Goal: Task Accomplishment & Management: Manage account settings

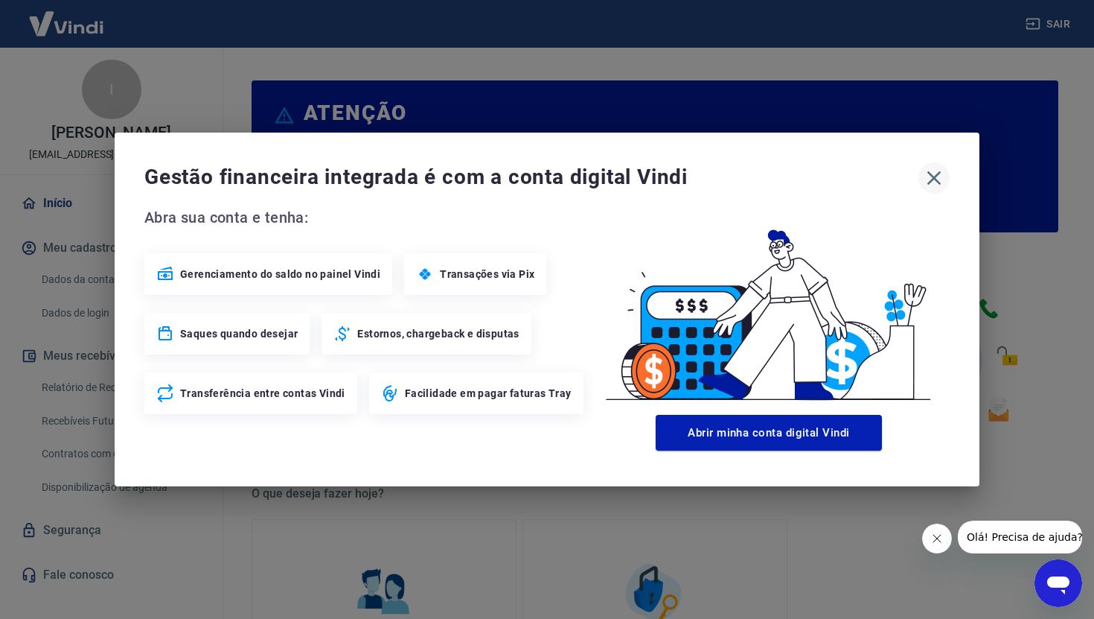
click at [925, 176] on icon "button" at bounding box center [934, 178] width 24 height 24
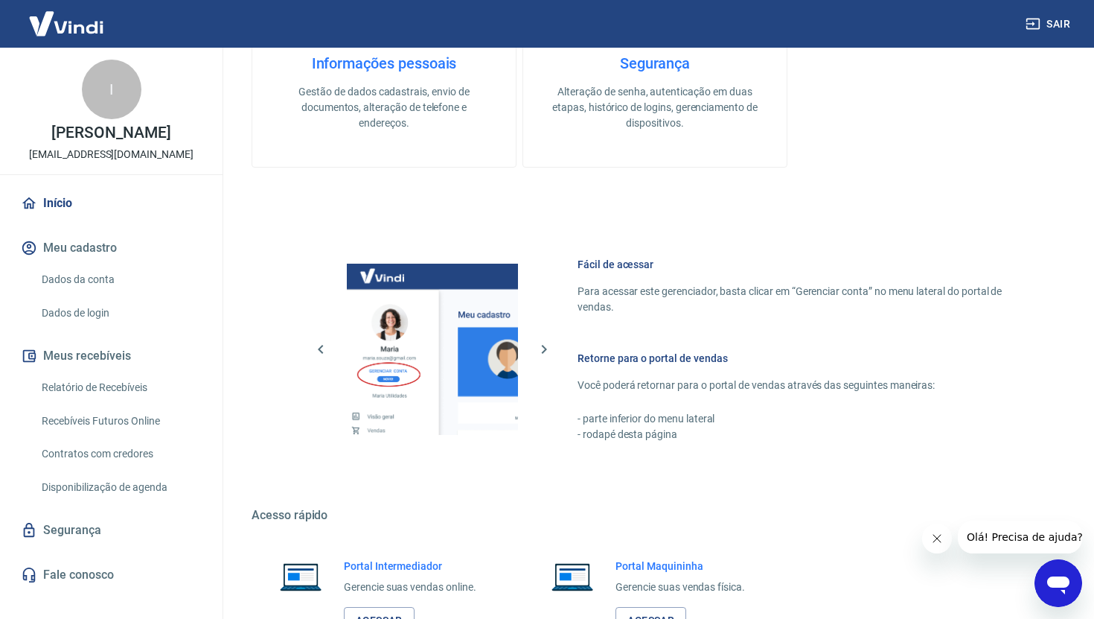
scroll to position [726, 0]
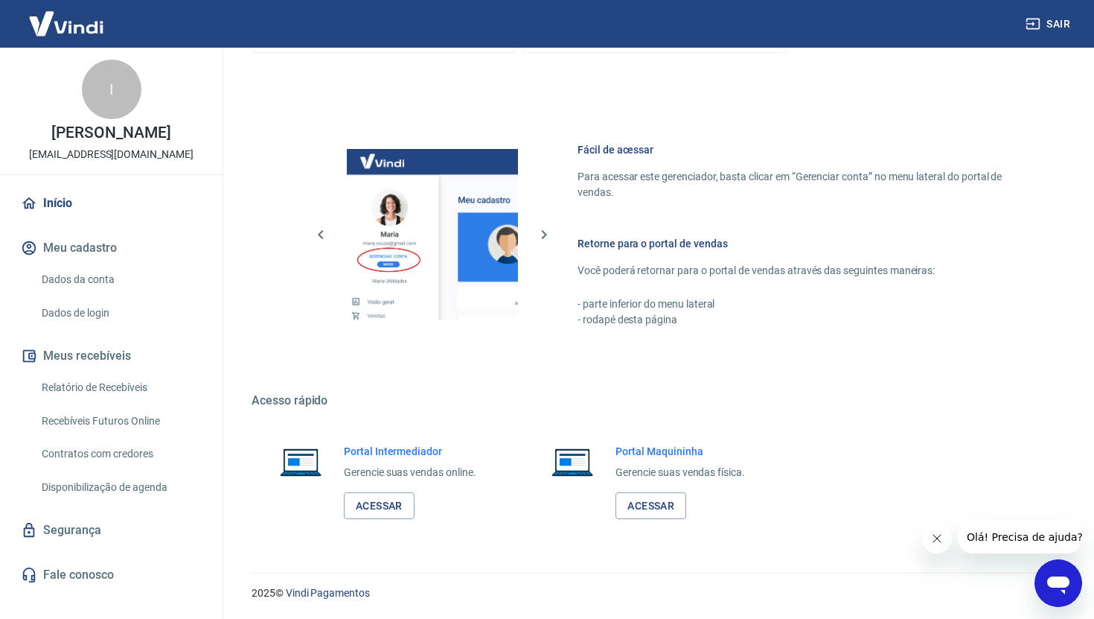
click at [95, 208] on link "Início" at bounding box center [111, 203] width 187 height 33
click at [103, 304] on link "Dados de login" at bounding box center [120, 313] width 169 height 31
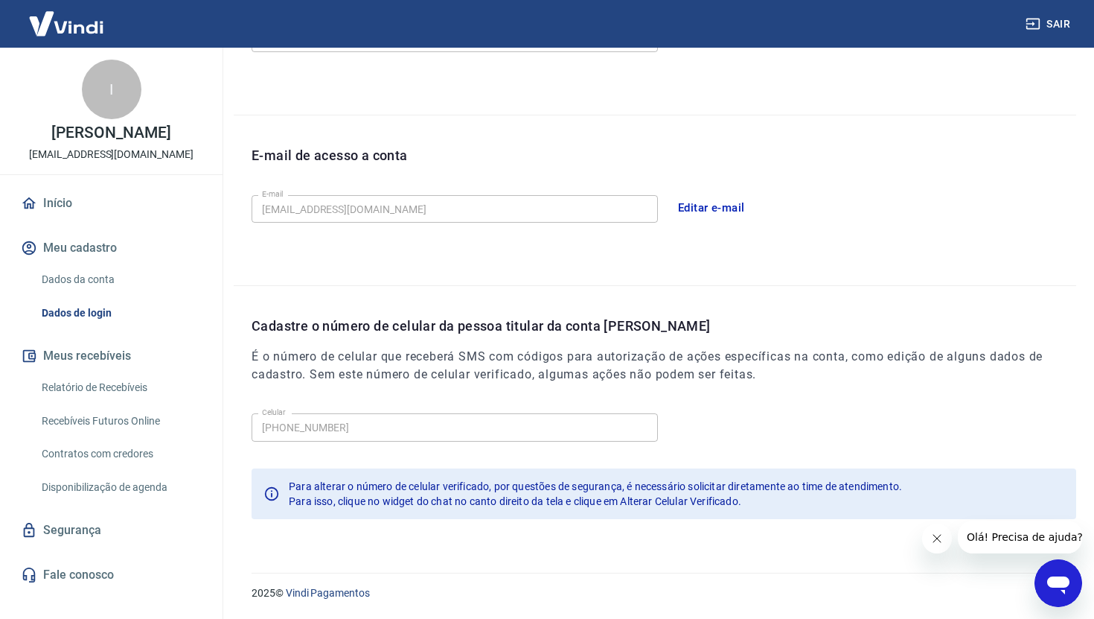
scroll to position [334, 0]
click at [115, 281] on link "Dados da conta" at bounding box center [120, 279] width 169 height 31
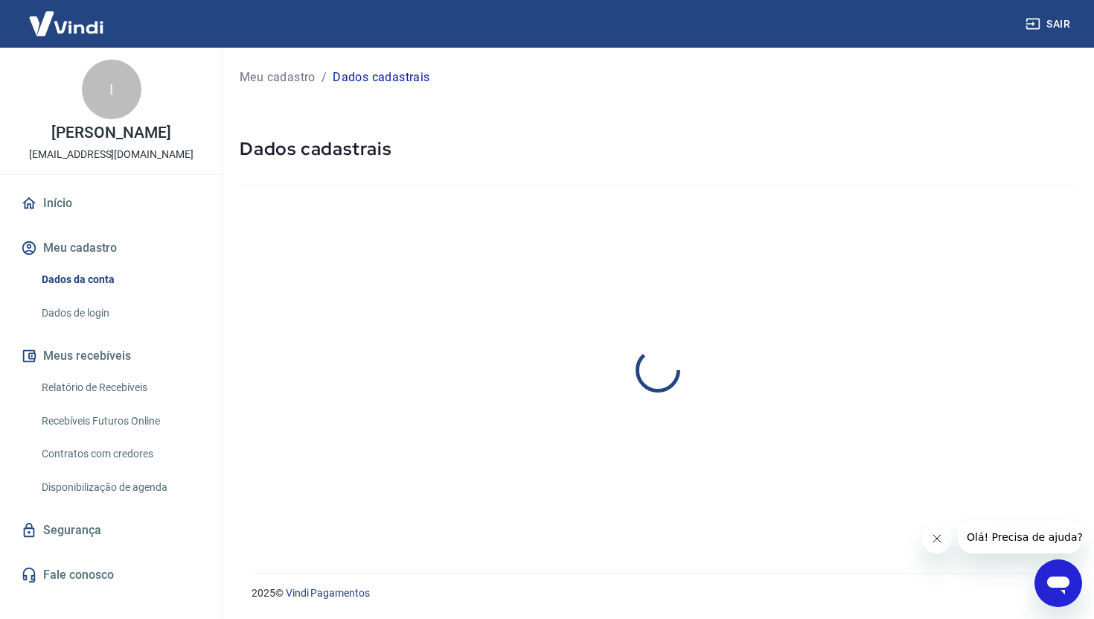
select select "PR"
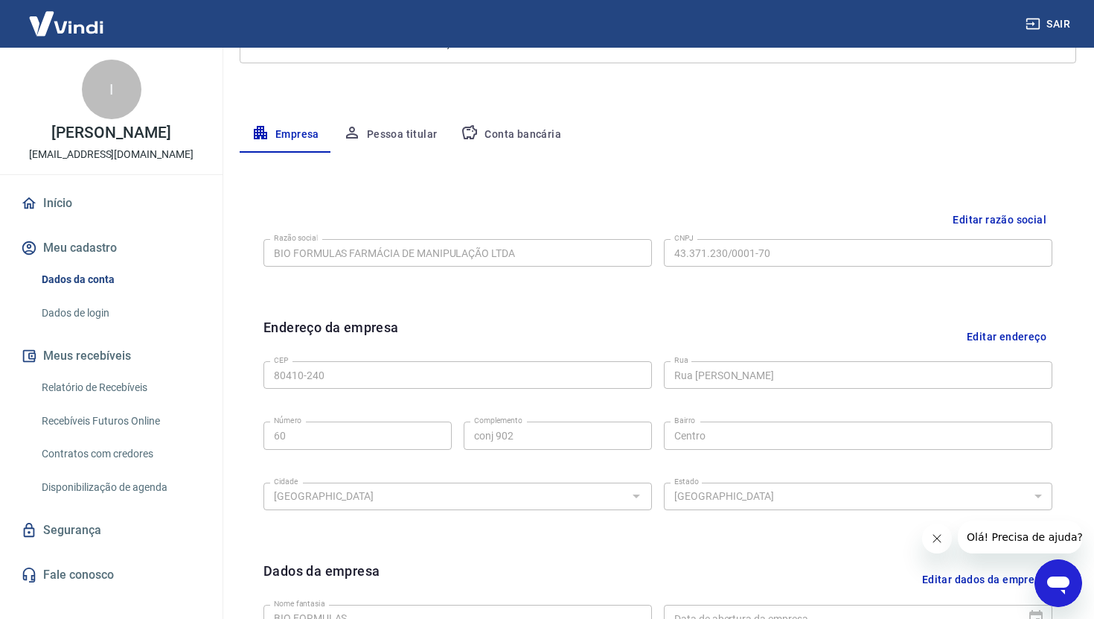
scroll to position [455, 0]
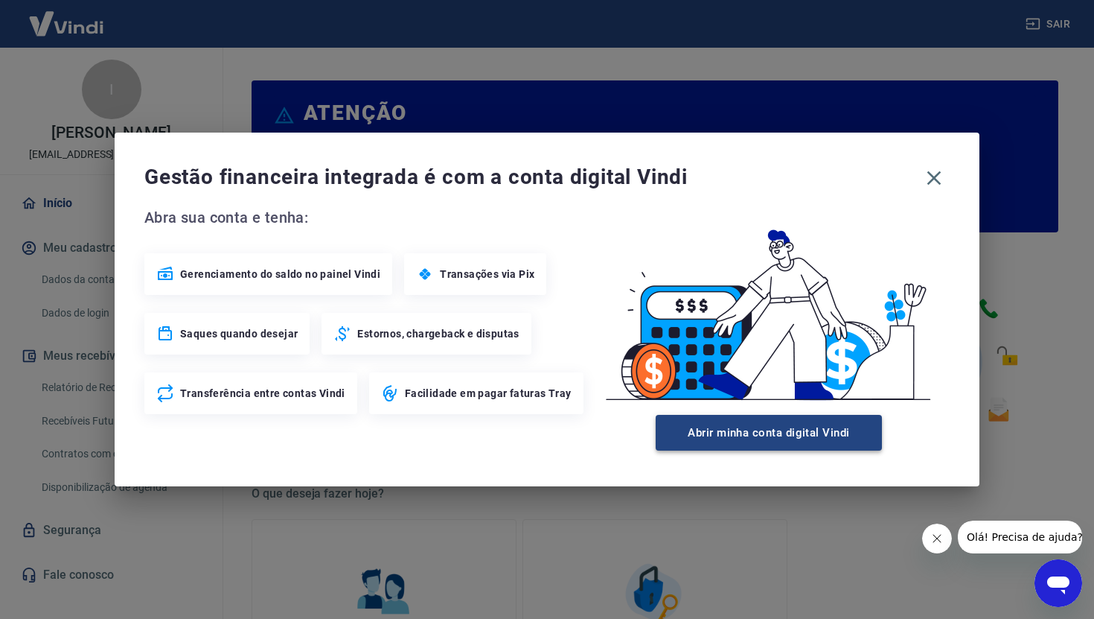
click at [805, 434] on button "Abrir minha conta digital Vindi" at bounding box center [769, 433] width 226 height 36
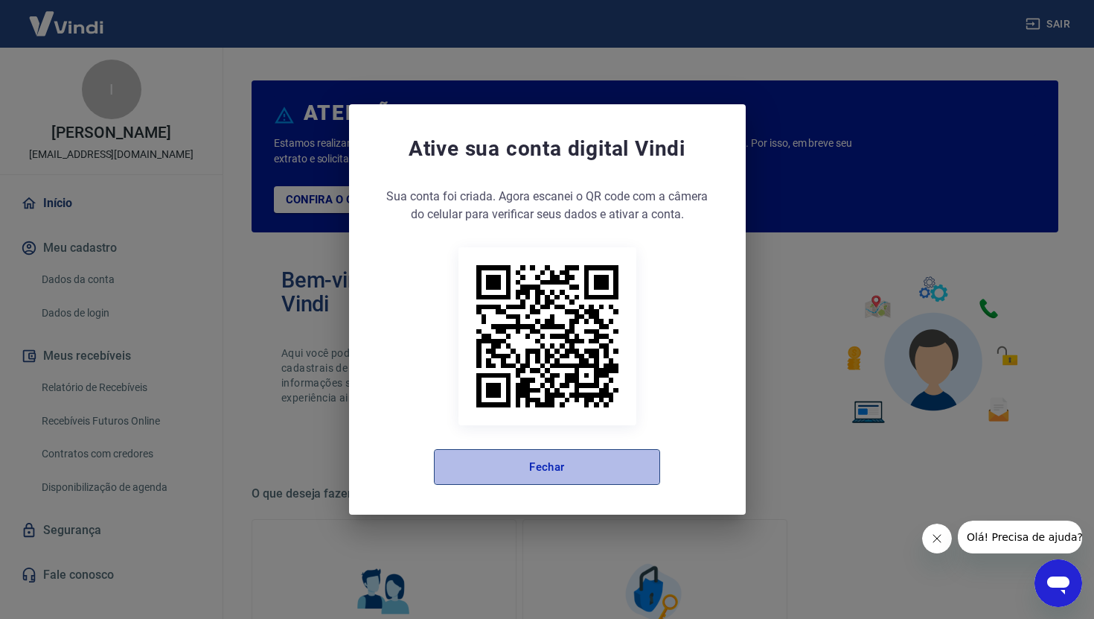
click at [569, 476] on button "Fechar" at bounding box center [547, 467] width 226 height 36
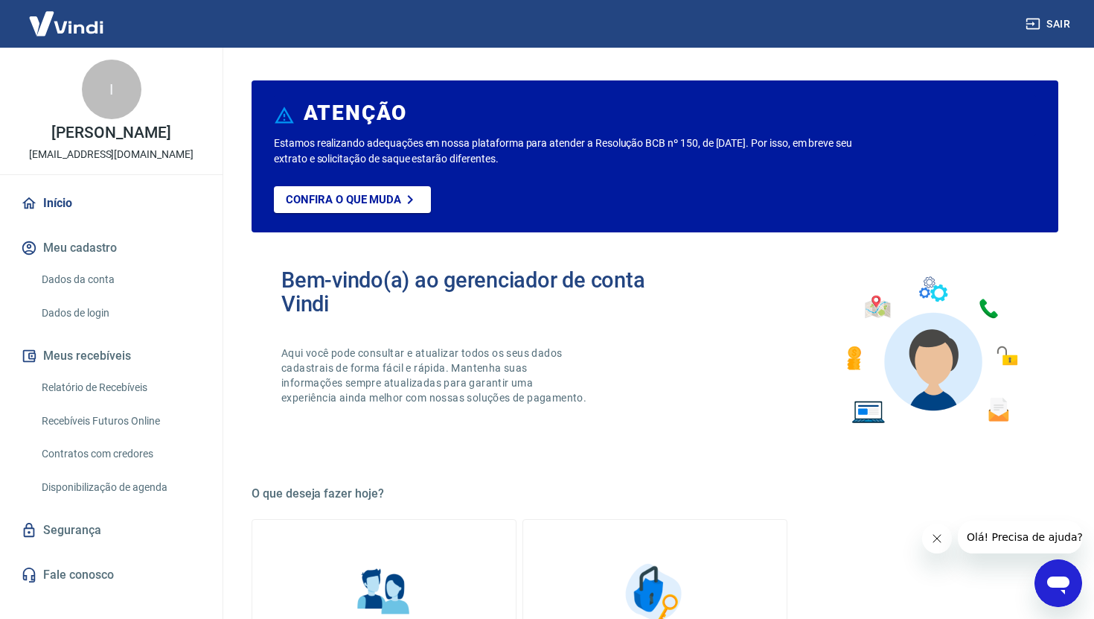
click at [92, 277] on link "Dados da conta" at bounding box center [120, 279] width 169 height 31
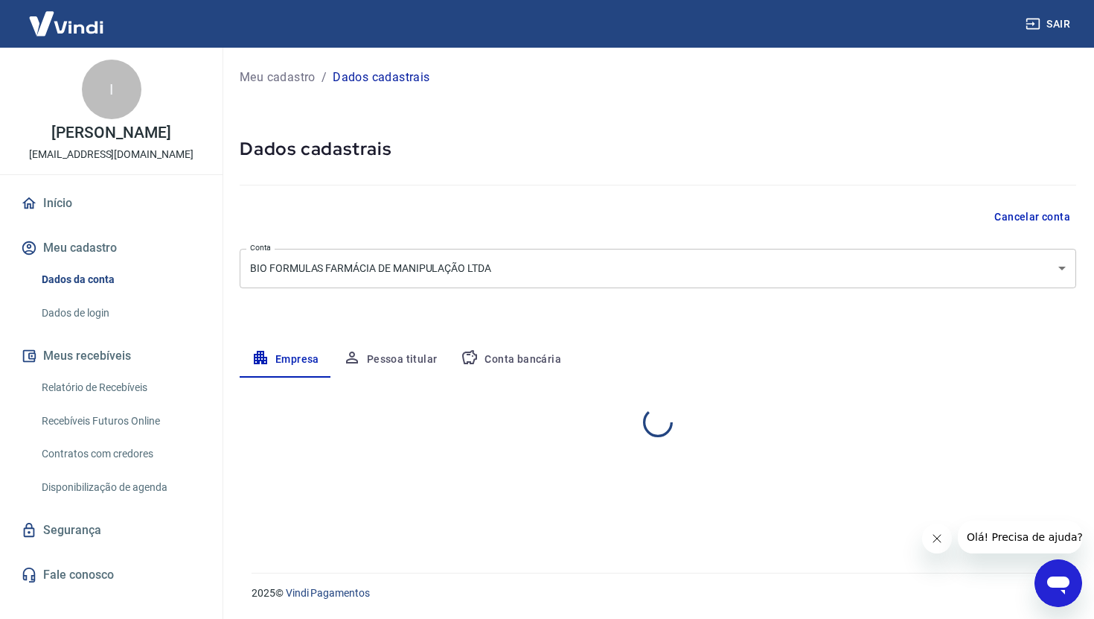
select select "PR"
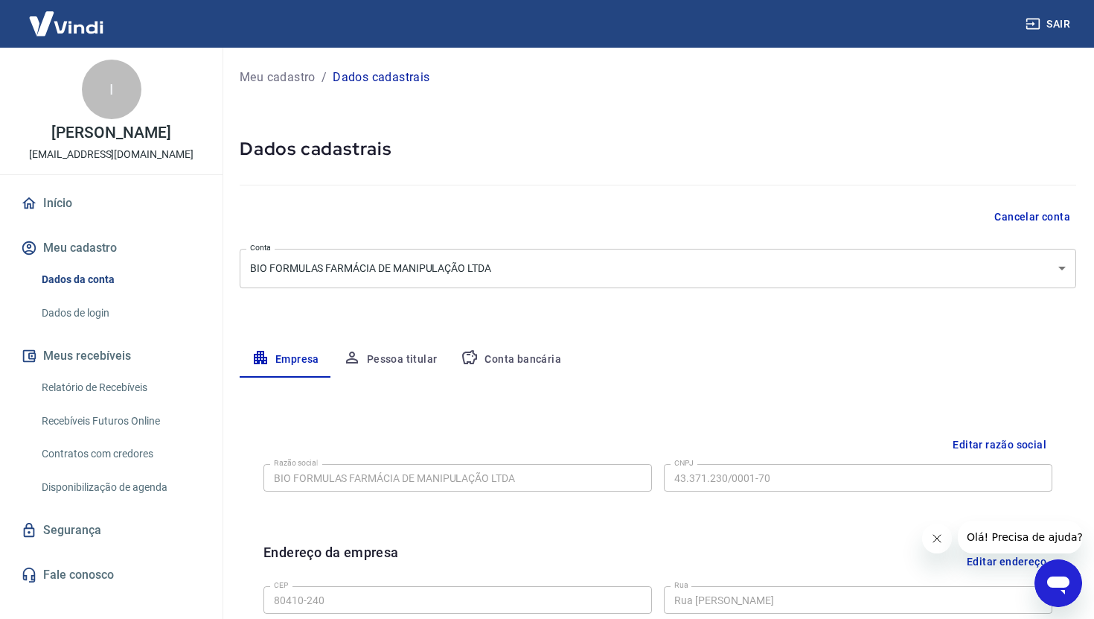
click at [68, 235] on button "Meu cadastro" at bounding box center [111, 248] width 187 height 33
click at [68, 187] on link "Início" at bounding box center [111, 203] width 187 height 33
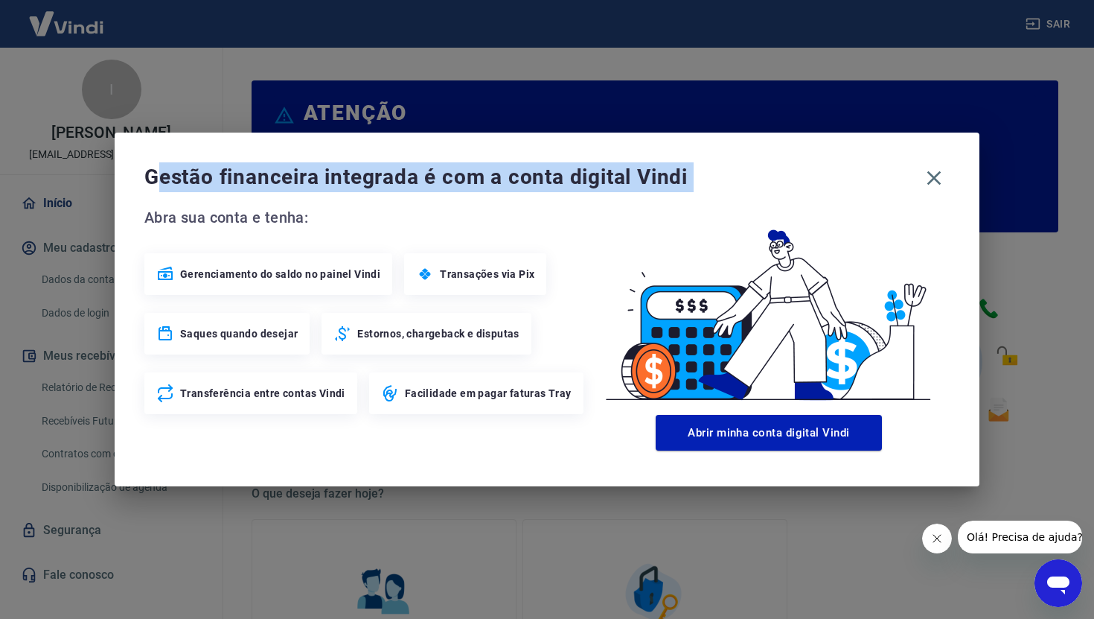
drag, startPoint x: 165, startPoint y: 173, endPoint x: 511, endPoint y: 200, distance: 347.2
click at [511, 199] on div "Gestão financeira integrada é com a conta digital Vindi Abra sua conta e tenha:…" at bounding box center [547, 309] width 865 height 354
click at [511, 200] on div "Gestão financeira integrada é com a conta digital Vindi Abra sua conta e tenha:…" at bounding box center [547, 309] width 865 height 354
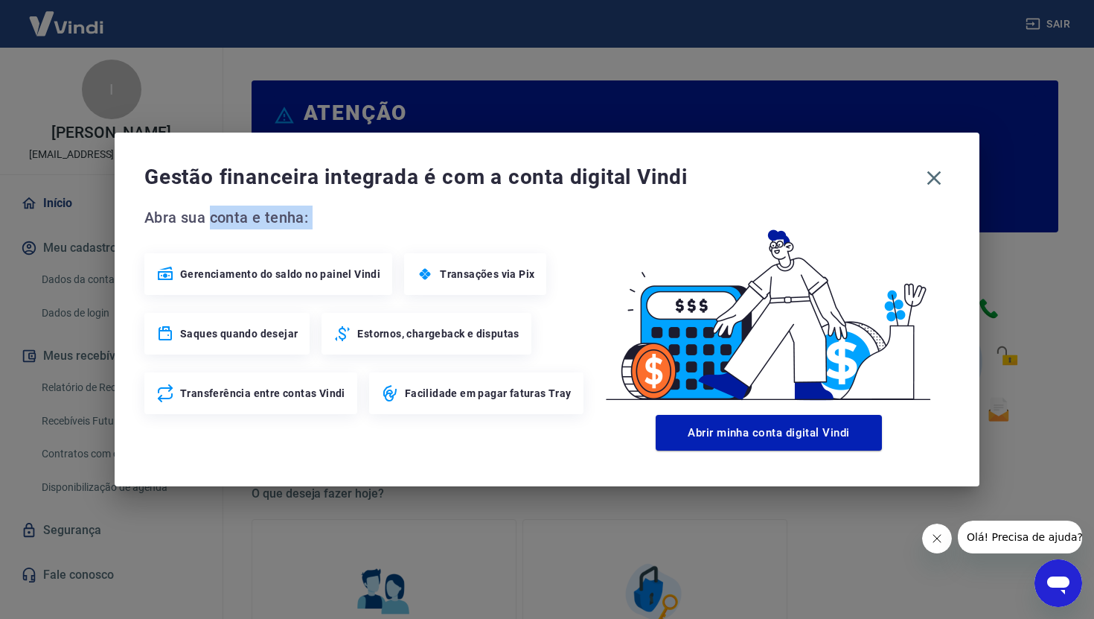
drag, startPoint x: 211, startPoint y: 215, endPoint x: 384, endPoint y: 230, distance: 174.1
click at [384, 230] on div "Abra sua conta e tenha: Gerenciamento do saldo no painel Vindi Transações via P…" at bounding box center [366, 309] width 444 height 208
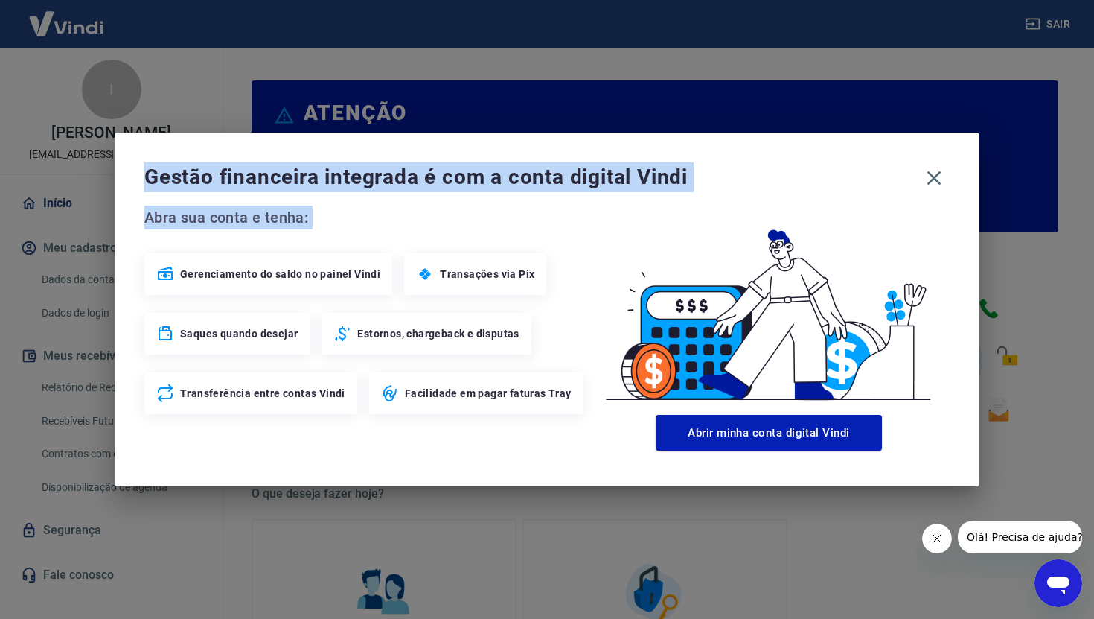
drag, startPoint x: 133, startPoint y: 174, endPoint x: 374, endPoint y: 229, distance: 247.2
click at [374, 234] on div "Gestão financeira integrada é com a conta digital Vindi Abra sua conta e tenha:…" at bounding box center [547, 309] width 865 height 354
click at [374, 229] on span "Abra sua conta e tenha:" at bounding box center [366, 217] width 444 height 24
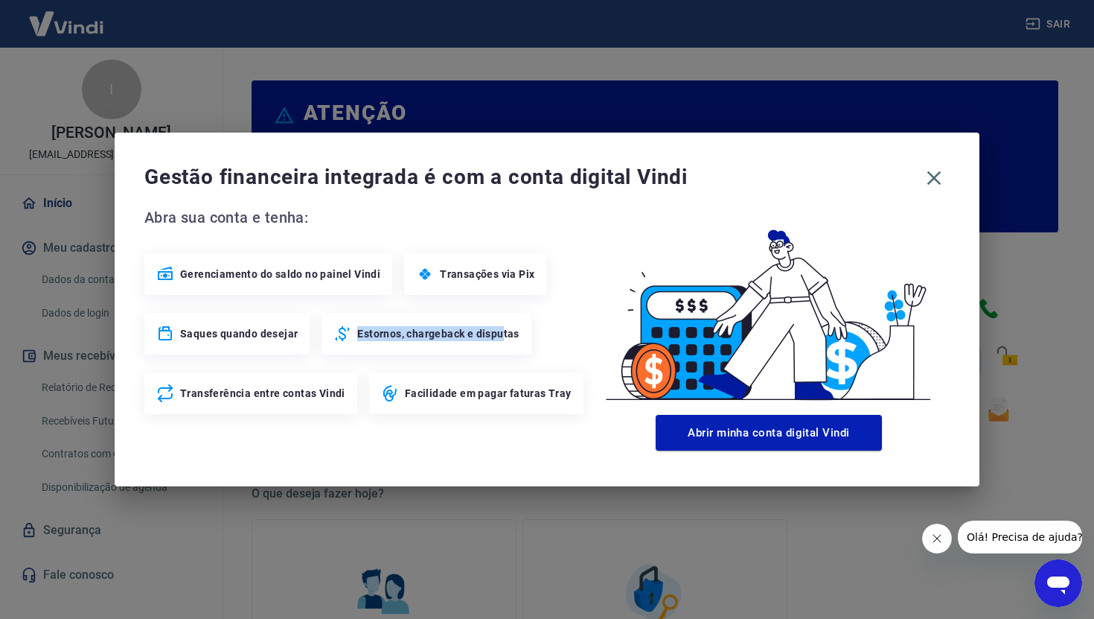
drag, startPoint x: 325, startPoint y: 331, endPoint x: 503, endPoint y: 339, distance: 178.9
click at [503, 339] on div "Estornos, chargeback e disputas" at bounding box center [426, 334] width 209 height 42
click at [517, 339] on div "Estornos, chargeback e disputas" at bounding box center [426, 334] width 209 height 42
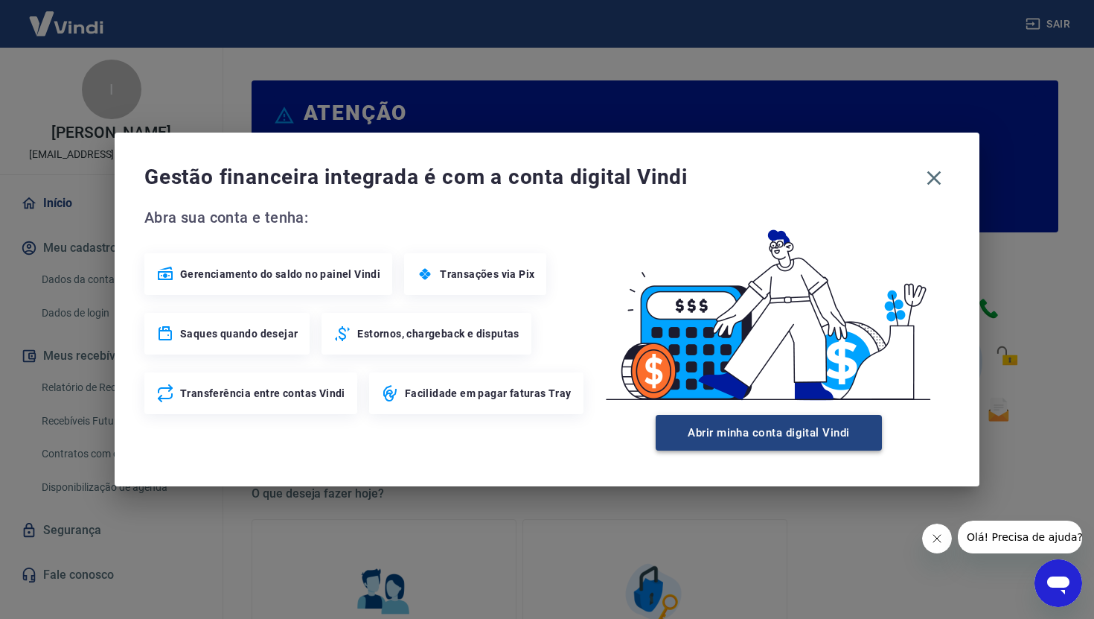
click at [738, 435] on button "Abrir minha conta digital Vindi" at bounding box center [769, 433] width 226 height 36
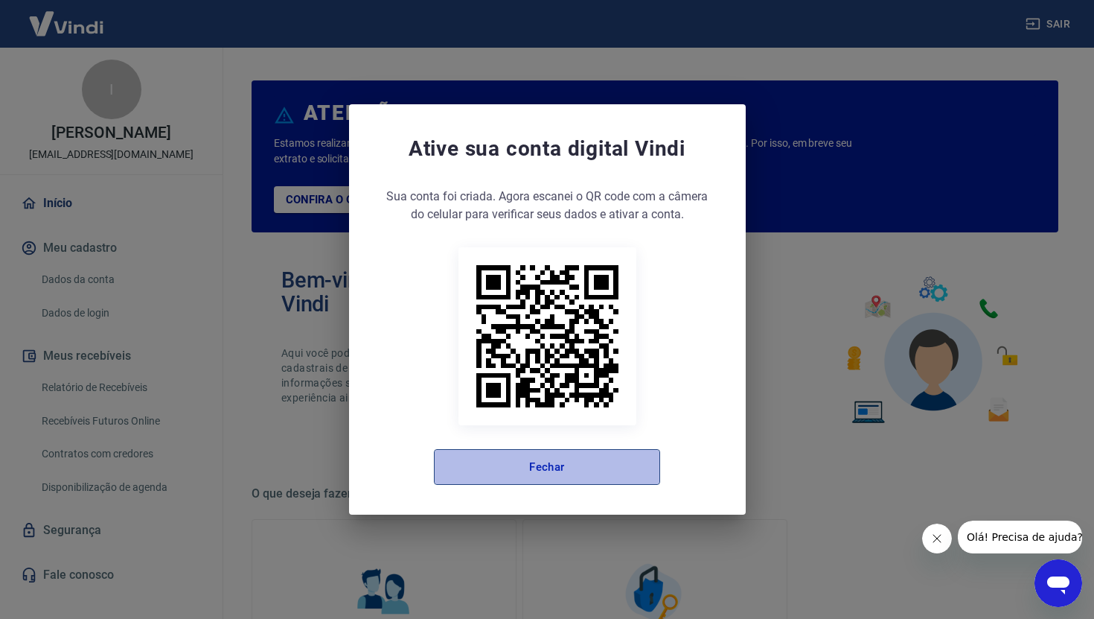
click at [552, 462] on button "Fechar" at bounding box center [547, 467] width 226 height 36
